Goal: Task Accomplishment & Management: Manage account settings

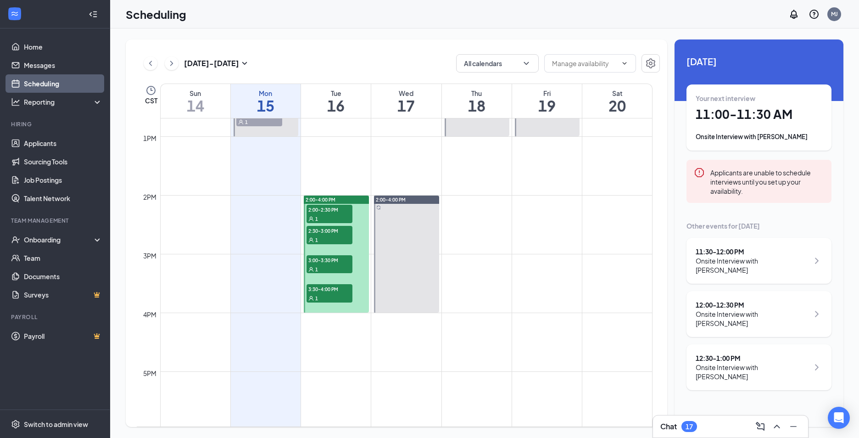
scroll to position [818, 0]
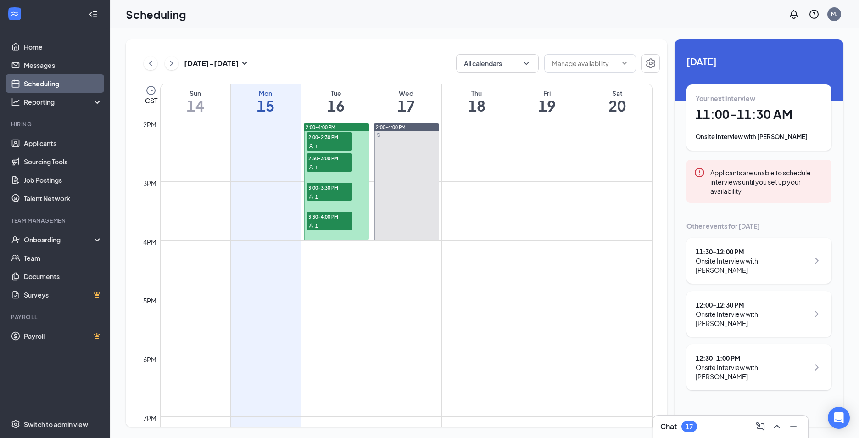
click at [323, 215] on span "3:30-4:00 PM" at bounding box center [329, 216] width 46 height 9
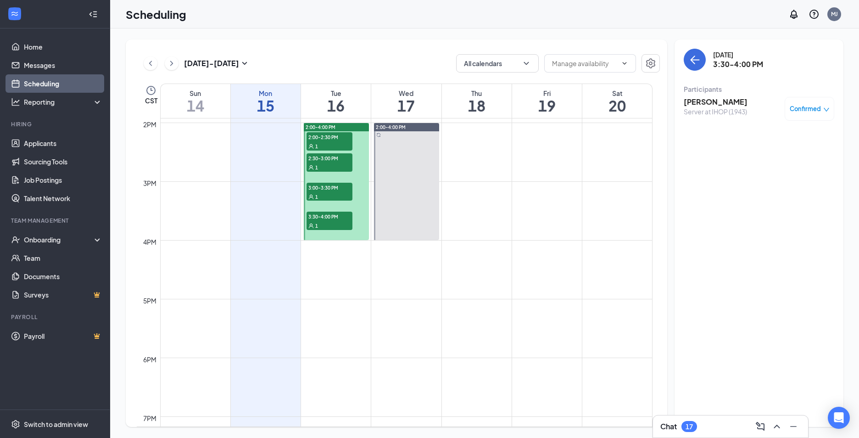
click at [816, 109] on span "Confirmed" at bounding box center [805, 108] width 31 height 9
click at [318, 191] on span "3:00-3:30 PM" at bounding box center [329, 187] width 46 height 9
click at [321, 192] on div "1" at bounding box center [329, 196] width 46 height 9
click at [821, 113] on div "Confirmed" at bounding box center [810, 108] width 40 height 9
click at [333, 189] on span "3:00-3:30 PM" at bounding box center [329, 187] width 46 height 9
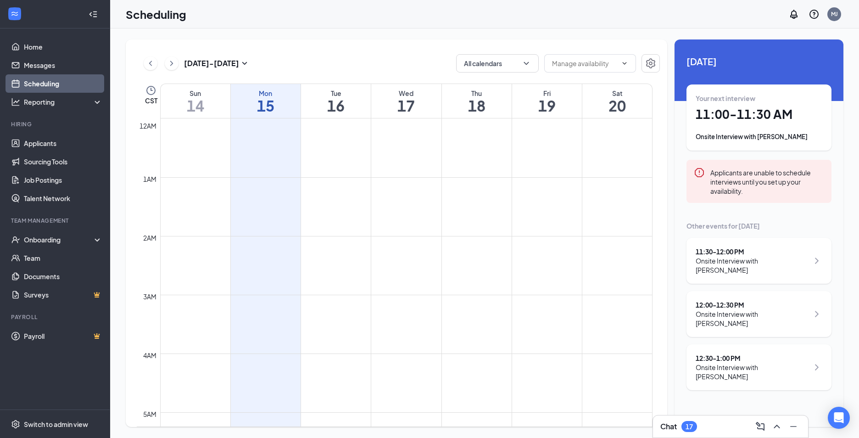
click at [94, 15] on icon "Collapse" at bounding box center [93, 14] width 9 height 9
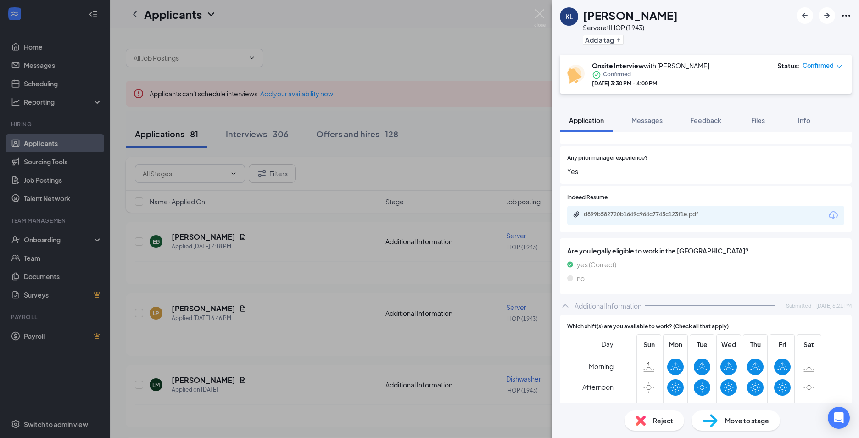
scroll to position [275, 0]
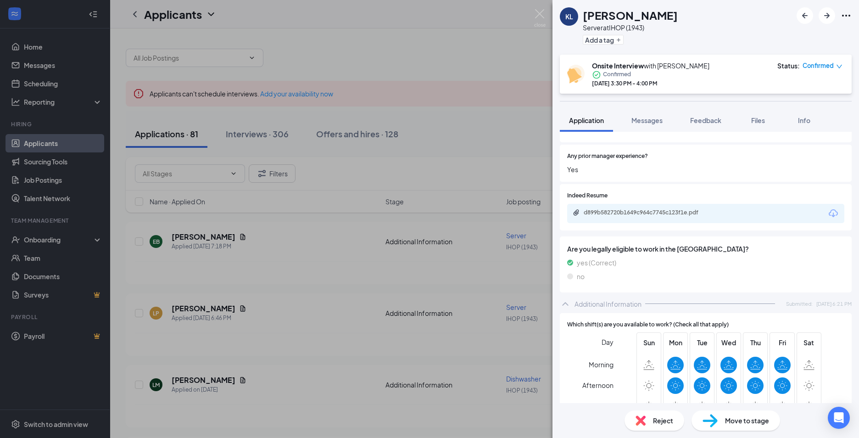
click at [620, 217] on div "d899b582720b1649c964c7745c123f1e.pdf" at bounding box center [705, 213] width 277 height 19
click at [620, 213] on div "d899b582720b1649c964c7745c123f1e.pdf" at bounding box center [648, 212] width 128 height 7
